Goal: Information Seeking & Learning: Learn about a topic

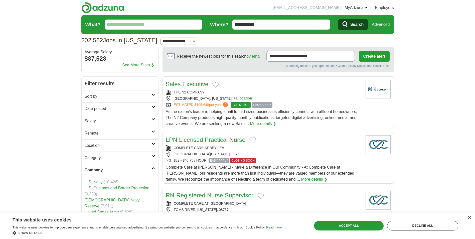
click at [138, 27] on input "What?" at bounding box center [154, 25] width 98 height 10
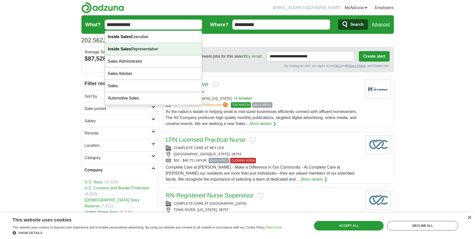
click at [141, 47] on div "Inside Sales Representative" at bounding box center [153, 49] width 97 height 12
type input "**********"
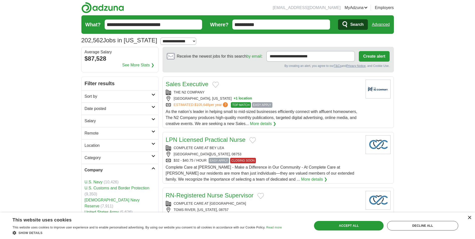
click at [470, 217] on div "×" at bounding box center [469, 218] width 4 height 4
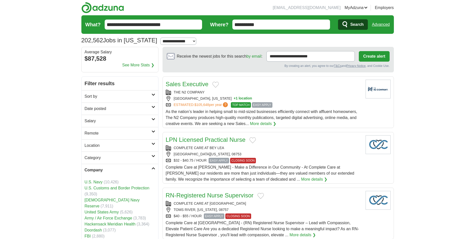
click at [354, 24] on span "Search" at bounding box center [356, 25] width 13 height 10
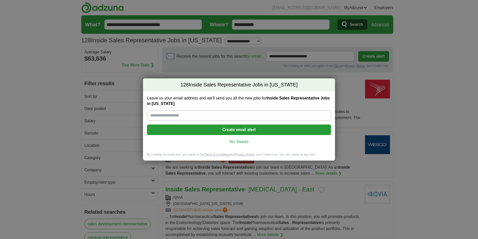
click at [237, 142] on link "No, thanks" at bounding box center [239, 142] width 176 height 6
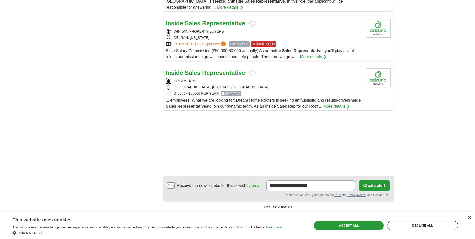
scroll to position [601, 0]
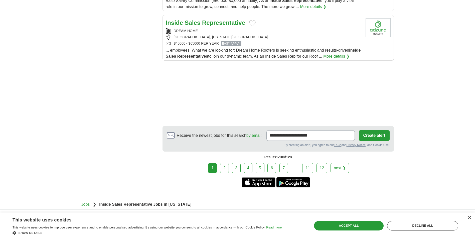
click at [229, 164] on link "2" at bounding box center [224, 168] width 9 height 11
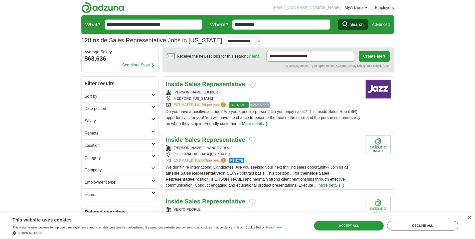
click at [327, 7] on li "[EMAIL_ADDRESS][DOMAIN_NAME]" at bounding box center [306, 8] width 68 height 6
click at [0, 0] on link "Posted jobs" at bounding box center [0, 0] width 0 height 0
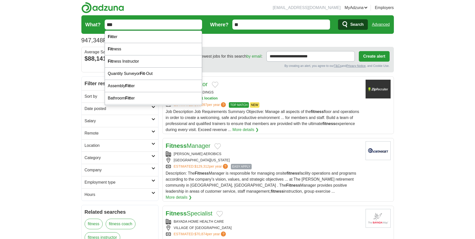
click at [142, 23] on input "***" at bounding box center [154, 25] width 98 height 10
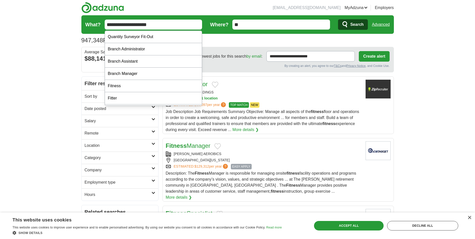
type input "**********"
click at [338, 19] on button "Search" at bounding box center [353, 24] width 30 height 11
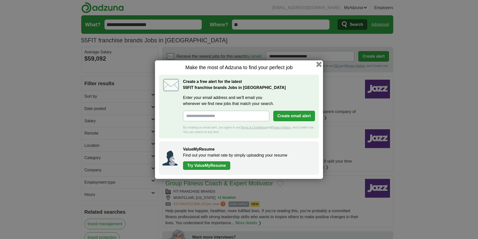
click at [321, 63] on button "button" at bounding box center [320, 64] width 6 height 6
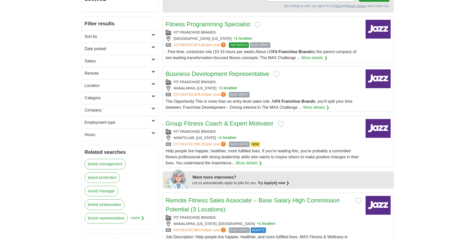
scroll to position [75, 0]
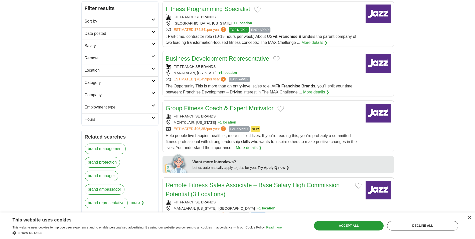
click at [224, 57] on link "Business Development Representative" at bounding box center [218, 58] width 104 height 7
click at [279, 26] on div "FIT FRANCHISE BRANDS [GEOGRAPHIC_DATA], [US_STATE] + 1 location ESTIMATED: $74,…" at bounding box center [264, 24] width 196 height 18
click at [280, 27] on div "ESTIMATED: $74,841 per year ? TOP MATCH EASY APPLY" at bounding box center [264, 30] width 196 height 6
click at [219, 58] on link "Business Development Representative" at bounding box center [218, 58] width 104 height 7
